Goal: Navigation & Orientation: Find specific page/section

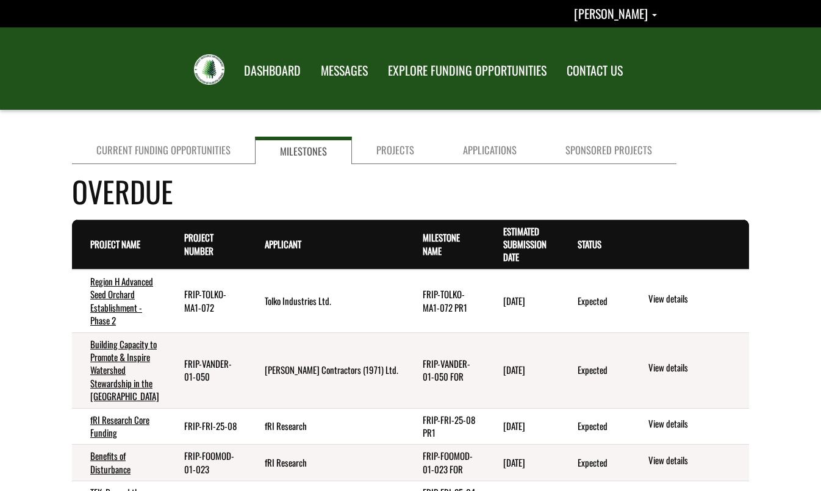
scroll to position [776, 0]
